Goal: Task Accomplishment & Management: Manage account settings

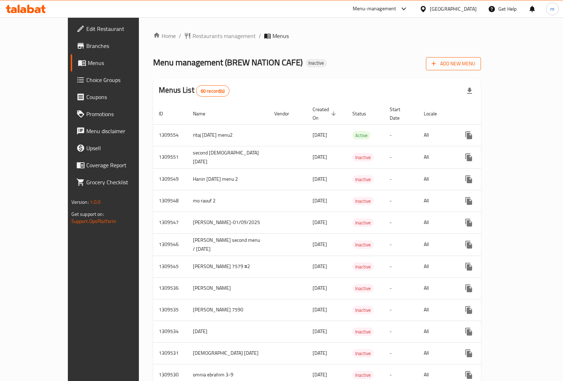
click at [476, 66] on span "Add New Menu" at bounding box center [454, 63] width 44 height 9
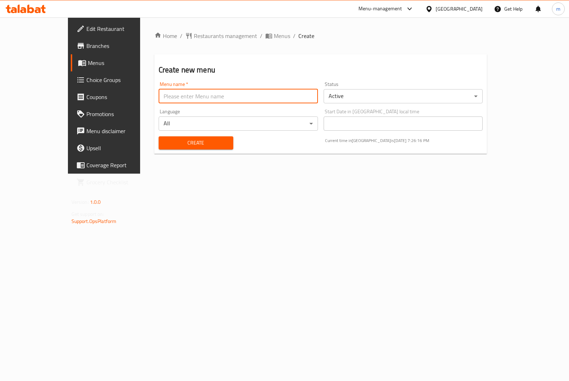
click at [256, 99] on input "text" at bounding box center [238, 96] width 159 height 14
type input "[PERSON_NAME] 7590"
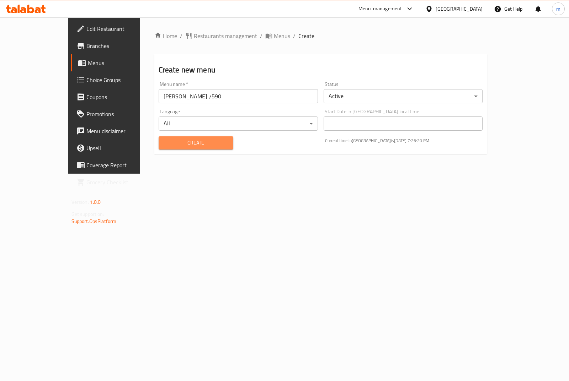
click at [202, 144] on span "Create" at bounding box center [195, 143] width 63 height 9
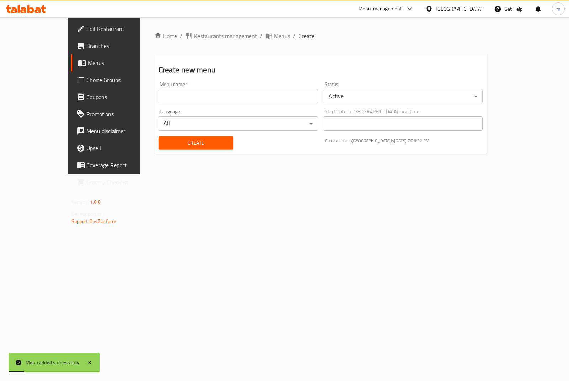
click at [88, 67] on span "Menus" at bounding box center [122, 63] width 69 height 9
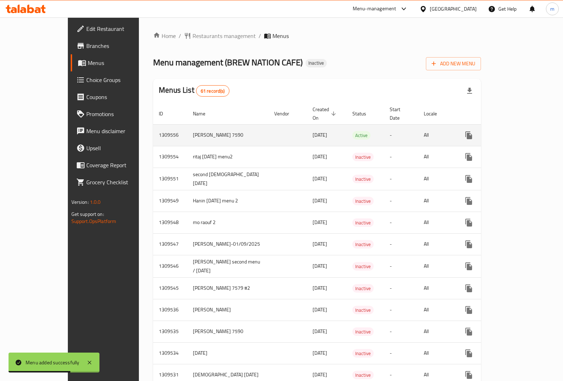
click at [307, 125] on td "[DATE]" at bounding box center [327, 135] width 40 height 22
click at [508, 131] on icon "enhanced table" at bounding box center [503, 135] width 9 height 9
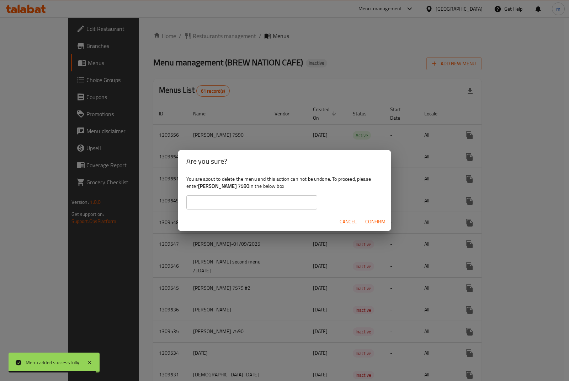
click at [215, 189] on b "[PERSON_NAME] 7590" at bounding box center [224, 186] width 52 height 9
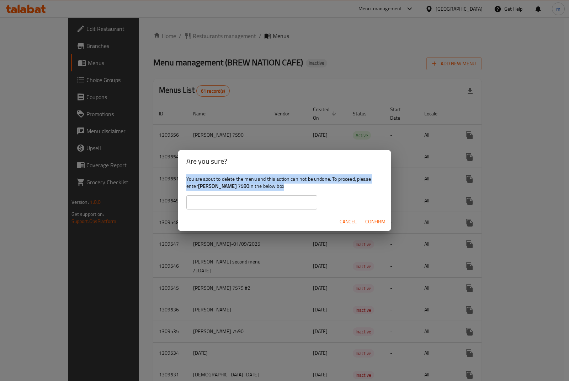
click at [215, 189] on b "[PERSON_NAME] 7590" at bounding box center [224, 186] width 52 height 9
click at [238, 186] on b "[PERSON_NAME] 7590" at bounding box center [224, 186] width 52 height 9
drag, startPoint x: 244, startPoint y: 187, endPoint x: 210, endPoint y: 184, distance: 33.9
click at [210, 184] on b "[PERSON_NAME] 7590" at bounding box center [224, 186] width 52 height 9
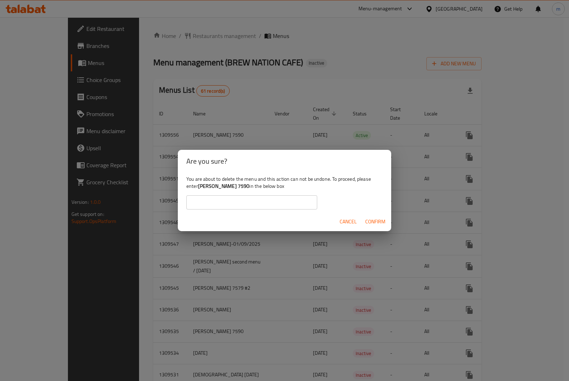
click at [207, 186] on b "[PERSON_NAME] 7590" at bounding box center [224, 186] width 52 height 9
drag, startPoint x: 207, startPoint y: 188, endPoint x: 247, endPoint y: 187, distance: 40.2
click at [247, 187] on div "You are about to delete the menu and this action can not be undone. To proceed,…" at bounding box center [284, 193] width 213 height 40
click at [244, 187] on b "[PERSON_NAME] 7590" at bounding box center [224, 186] width 52 height 9
drag, startPoint x: 245, startPoint y: 186, endPoint x: 199, endPoint y: 185, distance: 45.2
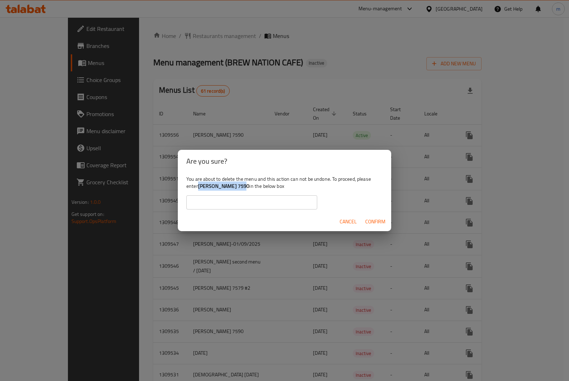
click at [199, 185] on b "[PERSON_NAME] 7590" at bounding box center [224, 186] width 52 height 9
copy b "[PERSON_NAME] 7590"
click at [216, 207] on input "text" at bounding box center [251, 203] width 131 height 14
paste input "[PERSON_NAME] 7590"
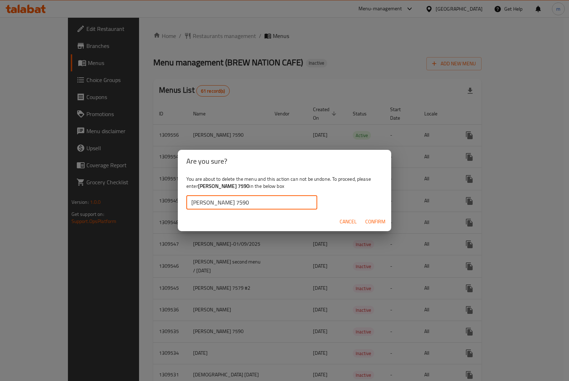
type input "[PERSON_NAME] 7590"
click at [375, 219] on span "Confirm" at bounding box center [375, 222] width 20 height 9
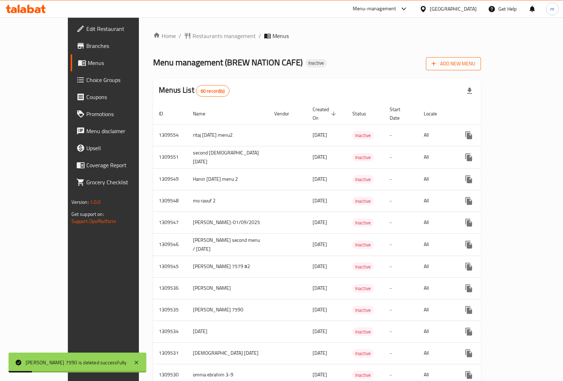
click at [438, 61] on icon "button" at bounding box center [434, 63] width 7 height 7
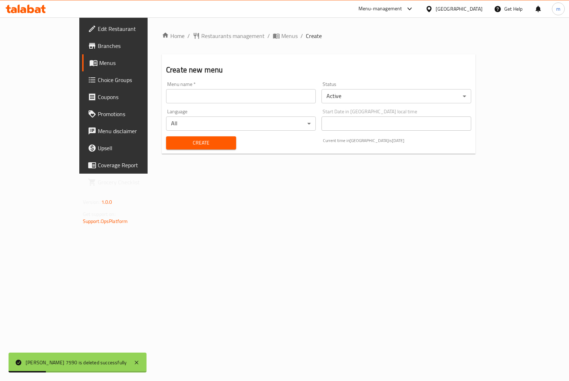
click at [235, 95] on input "text" at bounding box center [241, 96] width 150 height 14
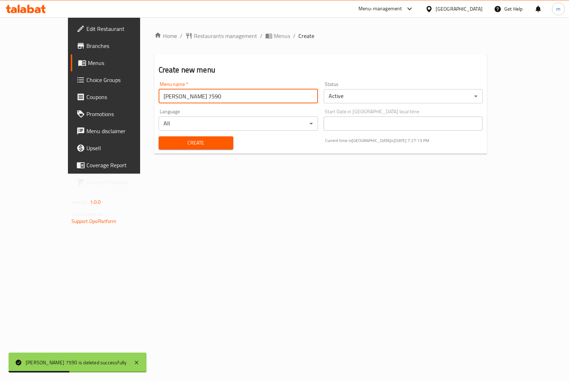
click at [195, 94] on input "[PERSON_NAME] 7590" at bounding box center [238, 96] width 159 height 14
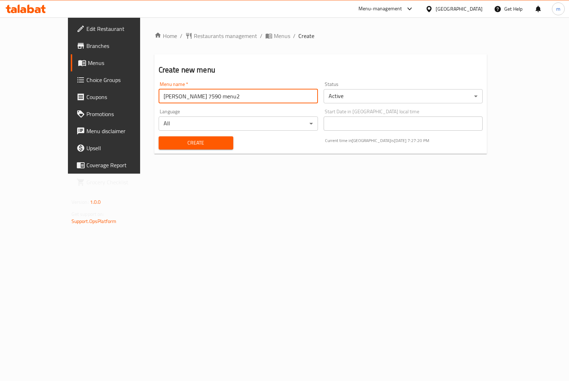
type input "[PERSON_NAME] 7590 menu2"
click at [358, 91] on body "​ Menu-management [GEOGRAPHIC_DATA] Get Help m Edit Restaurant Branches Menus C…" at bounding box center [284, 199] width 569 height 364
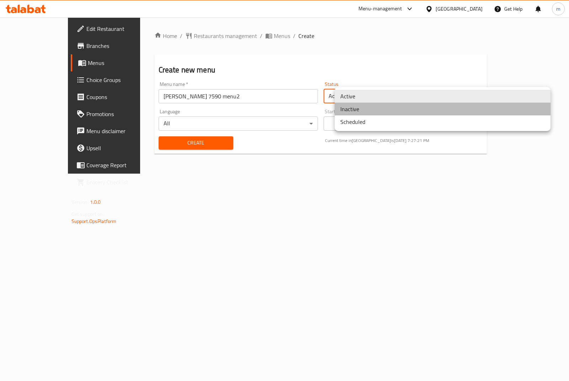
click at [355, 113] on li "Inactive" at bounding box center [443, 109] width 216 height 13
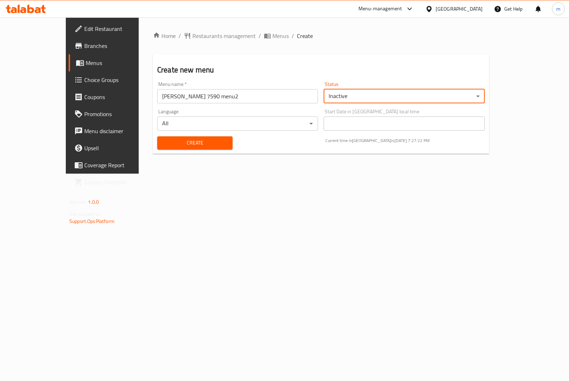
click at [163, 139] on span "Create" at bounding box center [195, 143] width 64 height 9
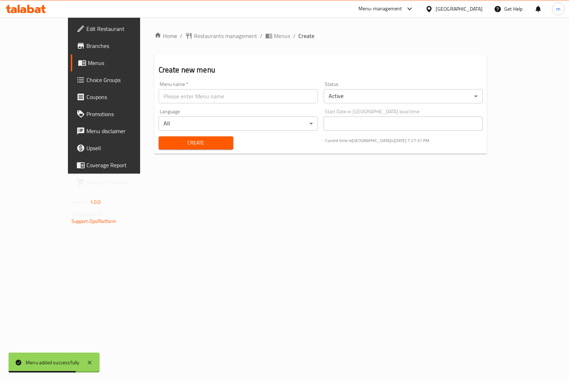
click at [88, 62] on span "Menus" at bounding box center [122, 63] width 69 height 9
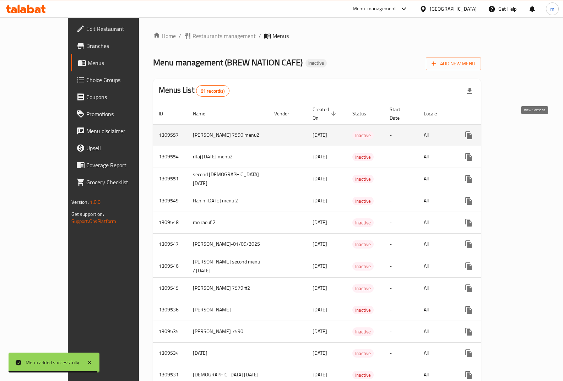
click at [524, 132] on icon "enhanced table" at bounding box center [520, 135] width 6 height 6
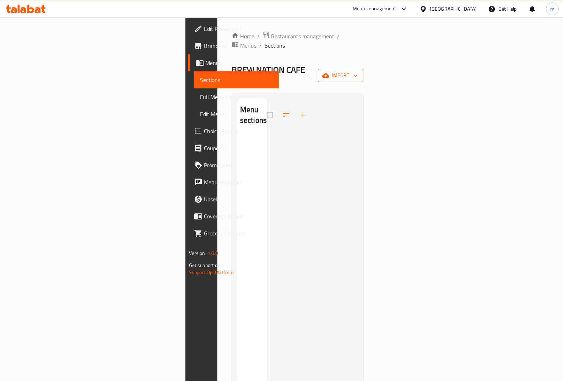
click at [364, 69] on button "import" at bounding box center [341, 75] width 46 height 13
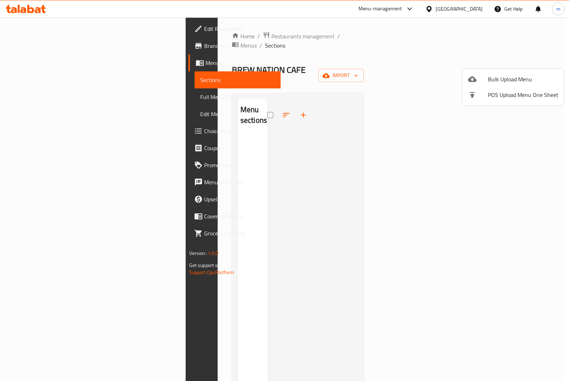
click at [485, 77] on div at bounding box center [478, 79] width 20 height 9
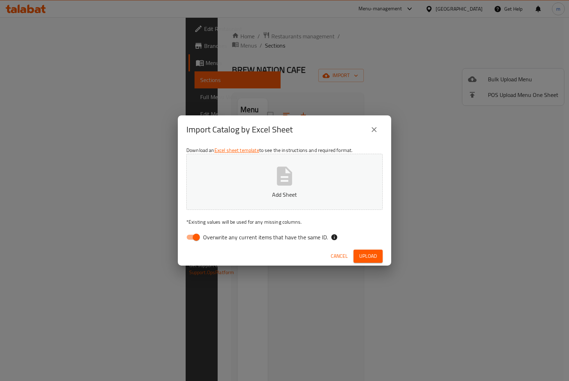
click at [276, 186] on icon "button" at bounding box center [284, 176] width 23 height 23
click at [197, 237] on input "Overwrite any current items that have the same ID." at bounding box center [196, 238] width 41 height 14
checkbox input "false"
click at [370, 253] on span "Upload" at bounding box center [368, 256] width 18 height 9
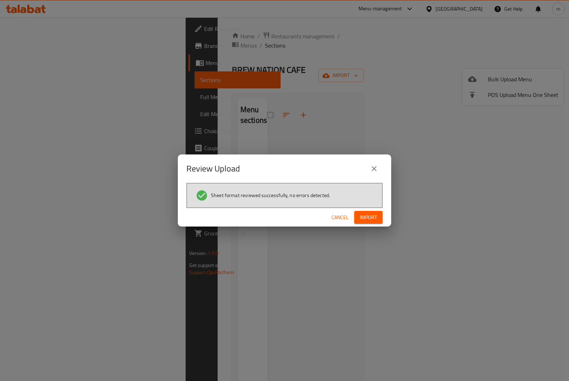
click at [370, 214] on span "Import" at bounding box center [368, 217] width 17 height 9
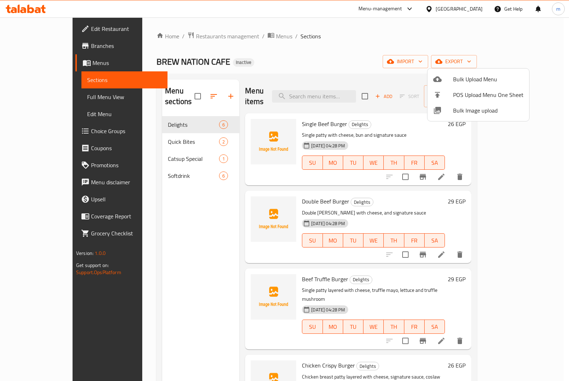
click at [132, 132] on div at bounding box center [284, 190] width 569 height 381
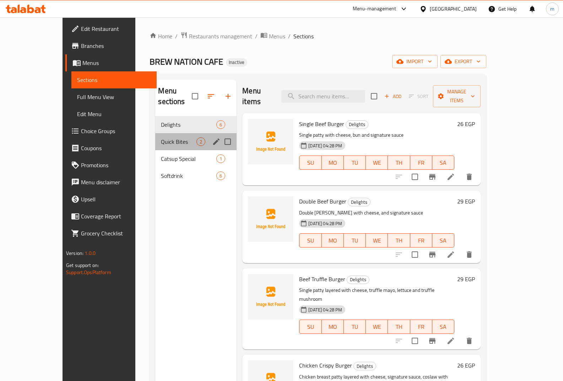
click at [155, 136] on div "Quick Bites 2" at bounding box center [195, 141] width 81 height 17
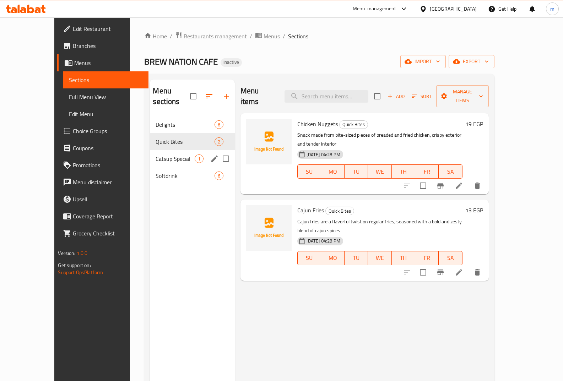
click at [150, 154] on div "Catsup Special 1" at bounding box center [192, 158] width 85 height 17
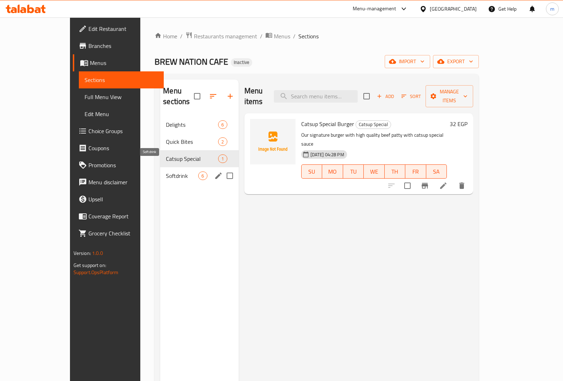
click at [166, 172] on span "Softdrink" at bounding box center [182, 176] width 32 height 9
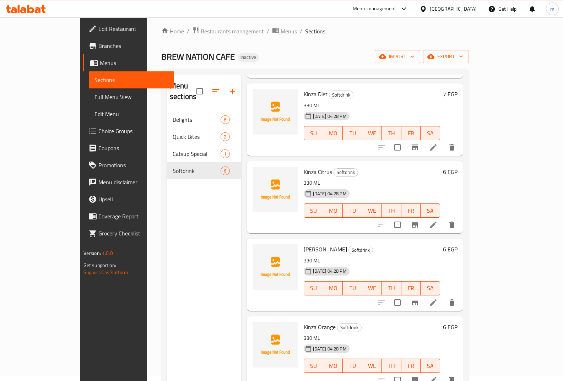
scroll to position [71, 0]
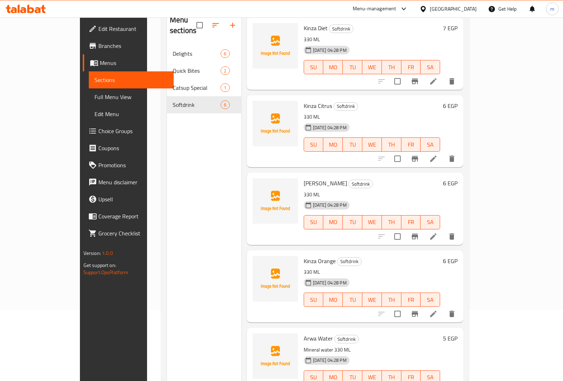
click at [444, 308] on li at bounding box center [434, 314] width 20 height 13
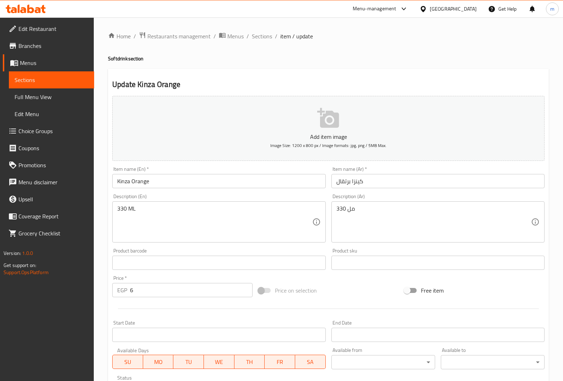
click at [33, 84] on span "Sections" at bounding box center [52, 80] width 74 height 9
